Goal: Browse casually

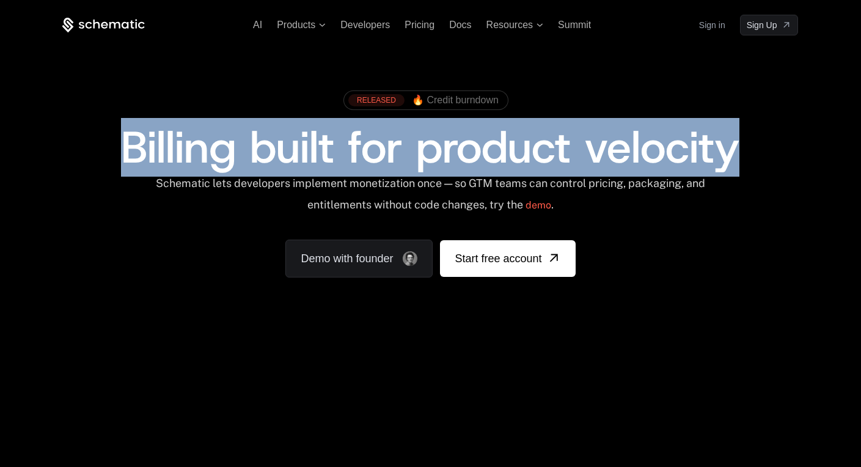
drag, startPoint x: 122, startPoint y: 151, endPoint x: 742, endPoint y: 145, distance: 620.0
click at [742, 145] on div "Billing built for product velocity" at bounding box center [429, 147] width 735 height 44
drag, startPoint x: 742, startPoint y: 145, endPoint x: 139, endPoint y: 170, distance: 603.4
click at [139, 169] on div "Billing built for product velocity" at bounding box center [429, 147] width 735 height 44
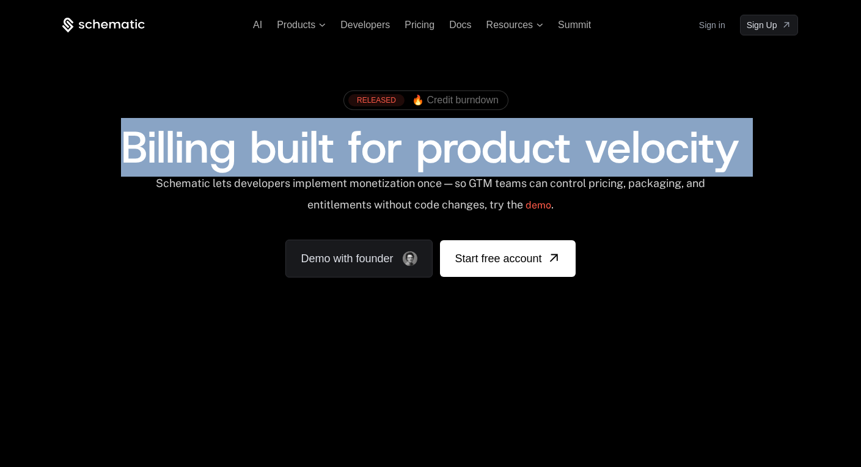
click at [139, 170] on span "Billing built for product velocity" at bounding box center [430, 147] width 618 height 59
drag, startPoint x: 126, startPoint y: 147, endPoint x: 741, endPoint y: 154, distance: 615.1
click at [741, 154] on div "Billing built for product velocity" at bounding box center [429, 147] width 735 height 44
drag, startPoint x: 741, startPoint y: 154, endPoint x: 86, endPoint y: 146, distance: 654.8
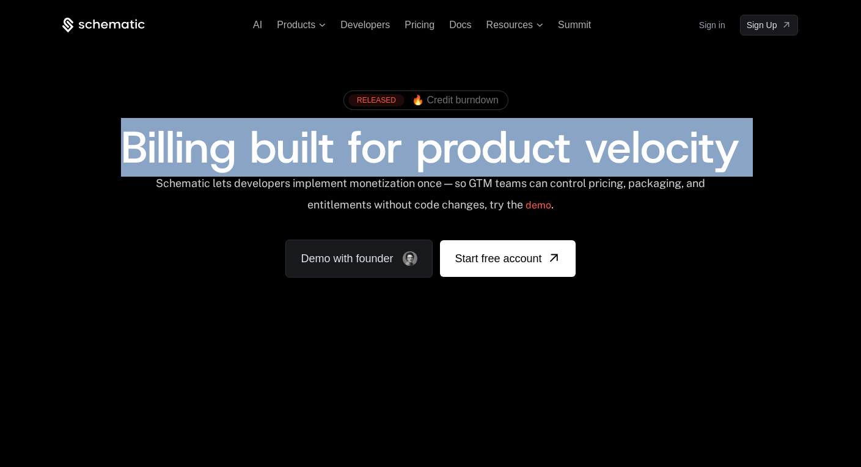
click at [86, 146] on div "Billing built for product velocity" at bounding box center [429, 147] width 735 height 44
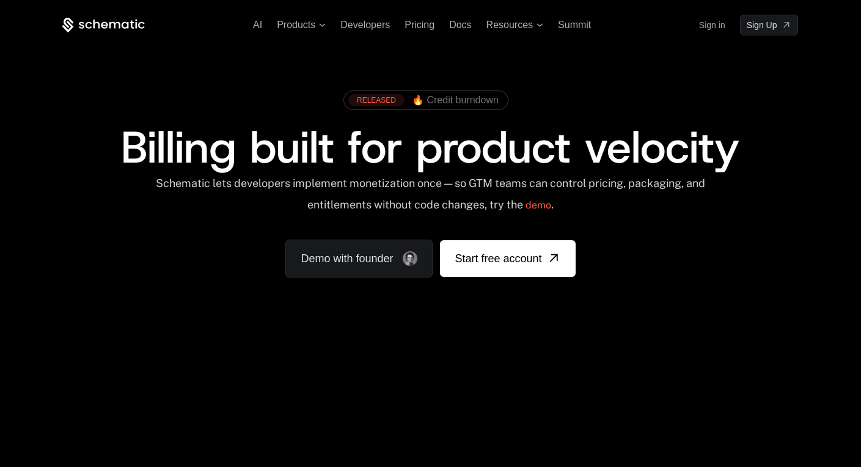
click at [109, 146] on div "Billing built for product velocity" at bounding box center [429, 147] width 735 height 44
click at [653, 226] on div "RELEASED 🔥 Credit burndown Billing built for product velocity Schematic lets de…" at bounding box center [429, 180] width 735 height 193
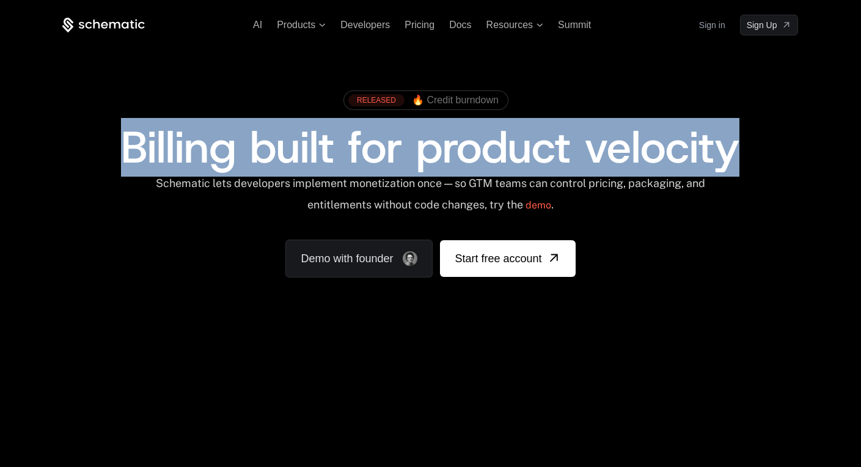
drag, startPoint x: 742, startPoint y: 146, endPoint x: 68, endPoint y: 155, distance: 674.4
click at [42, 155] on div "RELEASED 🔥 Credit burndown Billing built for product velocity Schematic lets de…" at bounding box center [430, 180] width 794 height 291
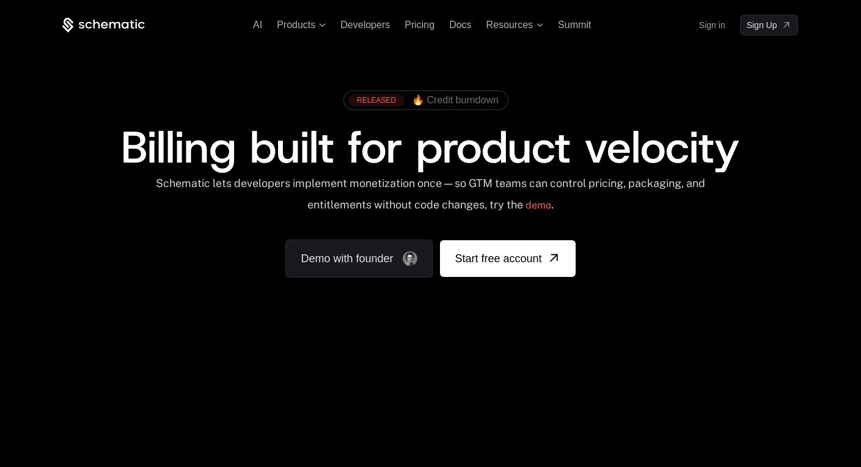
click at [86, 155] on div "Billing built for product velocity" at bounding box center [429, 147] width 735 height 44
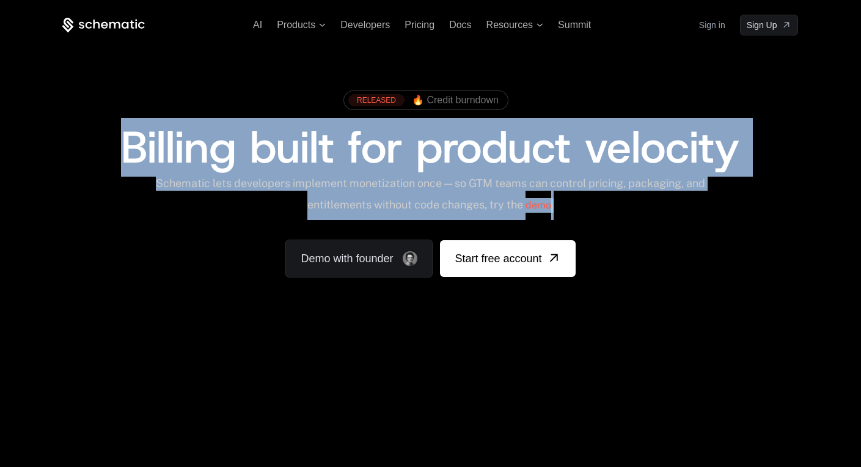
drag, startPoint x: 117, startPoint y: 146, endPoint x: 722, endPoint y: 194, distance: 607.2
click at [722, 194] on div "RELEASED 🔥 Credit burndown Billing built for product velocity Schematic lets de…" at bounding box center [429, 180] width 735 height 193
click at [722, 194] on div "Schematic lets developers implement monetization once — so GTM teams can contro…" at bounding box center [429, 198] width 735 height 43
drag, startPoint x: 696, startPoint y: 204, endPoint x: 120, endPoint y: 153, distance: 578.3
click at [120, 153] on div "RELEASED 🔥 Credit burndown Billing built for product velocity Schematic lets de…" at bounding box center [429, 180] width 735 height 193
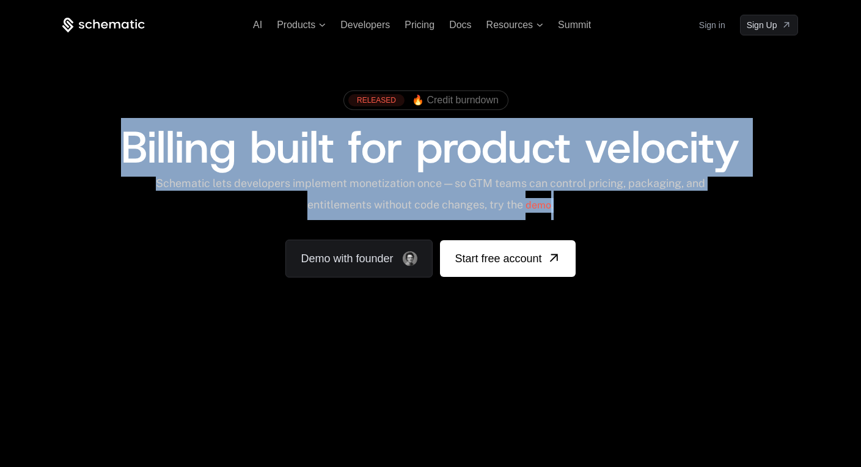
click at [121, 153] on span "Billing built for product velocity" at bounding box center [430, 147] width 618 height 59
drag, startPoint x: 120, startPoint y: 153, endPoint x: 644, endPoint y: 203, distance: 525.9
click at [644, 203] on div "RELEASED 🔥 Credit burndown Billing built for product velocity Schematic lets de…" at bounding box center [429, 180] width 735 height 193
click at [644, 203] on div "Schematic lets developers implement monetization once — so GTM teams can contro…" at bounding box center [431, 198] width 552 height 43
drag, startPoint x: 644, startPoint y: 203, endPoint x: 140, endPoint y: 140, distance: 507.8
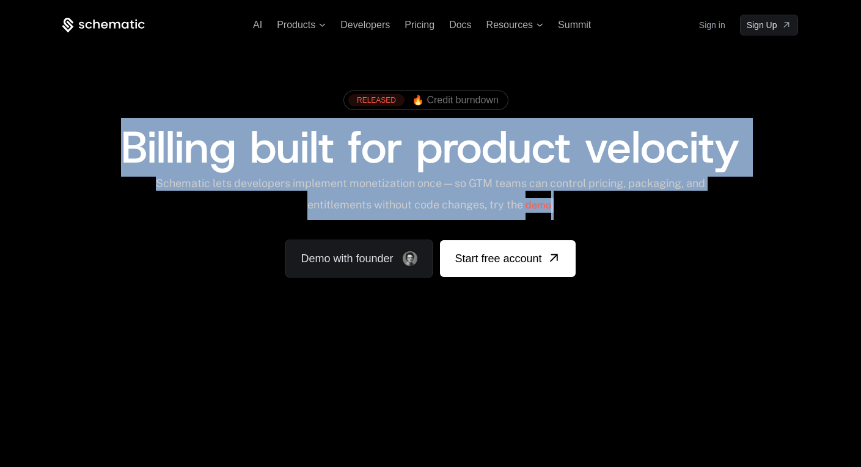
click at [140, 140] on div "RELEASED 🔥 Credit burndown Billing built for product velocity Schematic lets de…" at bounding box center [429, 180] width 735 height 193
click at [140, 140] on span "Billing built for product velocity" at bounding box center [430, 147] width 618 height 59
drag, startPoint x: 125, startPoint y: 140, endPoint x: 658, endPoint y: 201, distance: 536.7
click at [658, 201] on div "RELEASED 🔥 Credit burndown Billing built for product velocity Schematic lets de…" at bounding box center [429, 180] width 735 height 193
click at [658, 201] on div "Schematic lets developers implement monetization once — so GTM teams can contro…" at bounding box center [431, 198] width 552 height 43
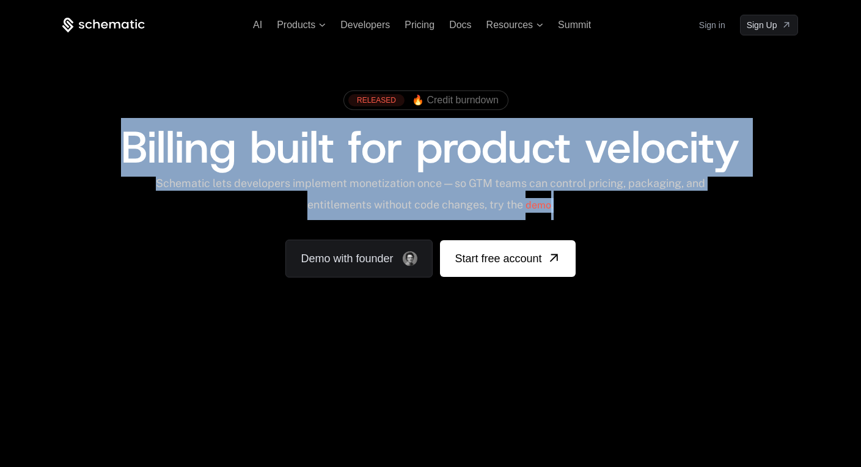
drag, startPoint x: 658, startPoint y: 201, endPoint x: 120, endPoint y: 155, distance: 540.1
click at [120, 155] on div "RELEASED 🔥 Credit burndown Billing built for product velocity Schematic lets de…" at bounding box center [429, 180] width 735 height 193
click at [121, 155] on span "Billing built for product velocity" at bounding box center [430, 147] width 618 height 59
